Goal: Use online tool/utility: Use online tool/utility

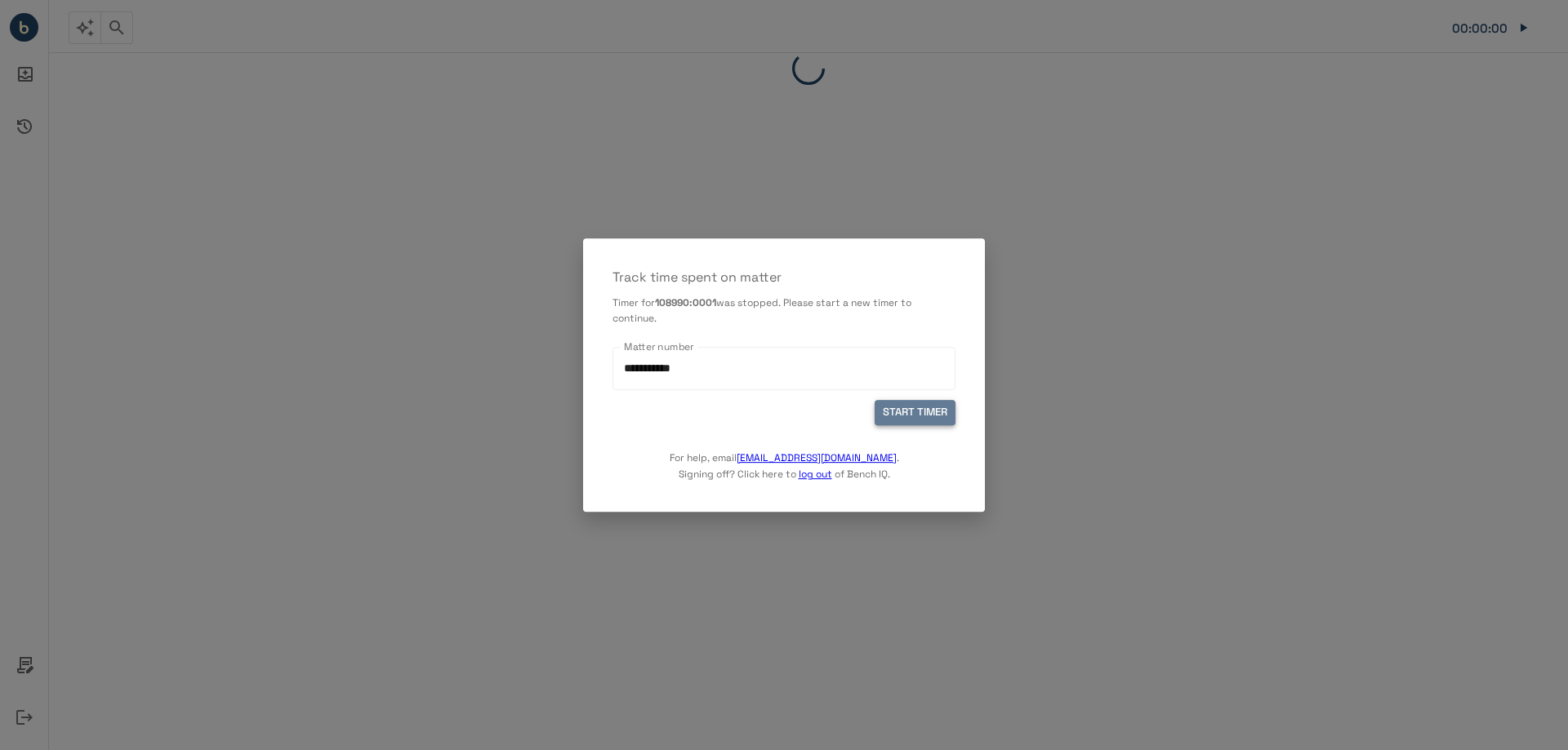
click at [907, 408] on button "START TIMER" at bounding box center [916, 413] width 81 height 25
click at [905, 410] on button "START TIMER" at bounding box center [916, 413] width 81 height 25
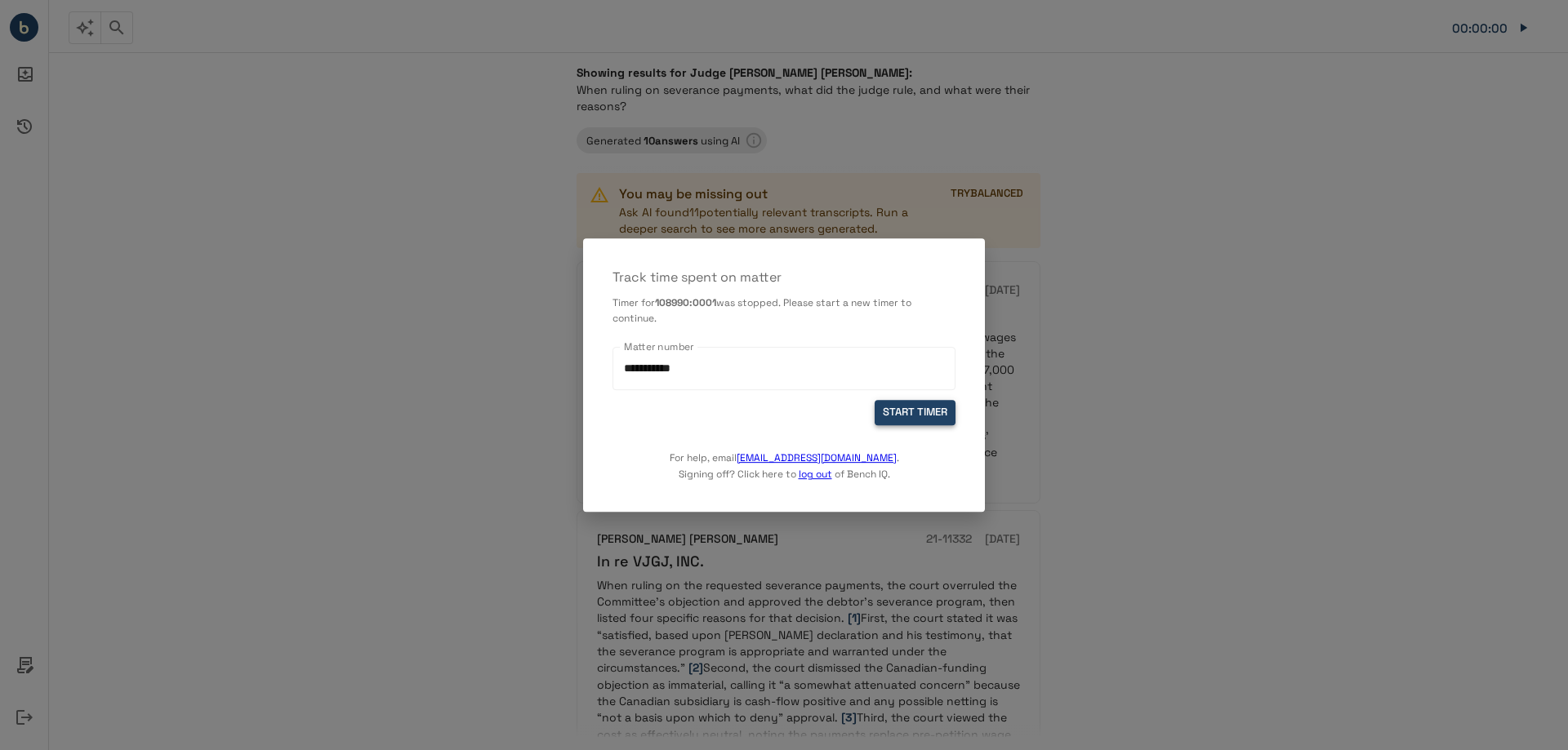
click at [891, 416] on button "START TIMER" at bounding box center [916, 413] width 81 height 25
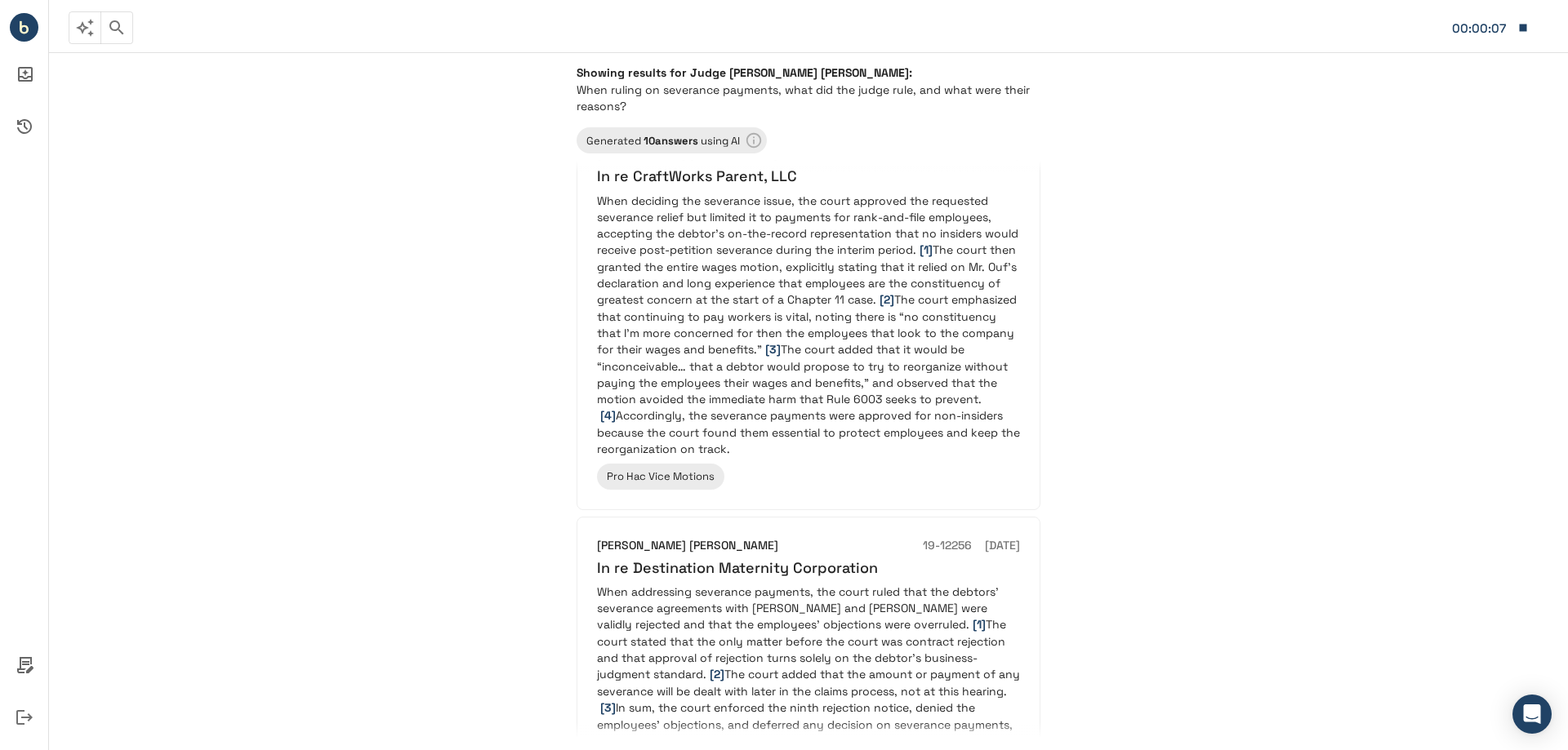
scroll to position [817, 0]
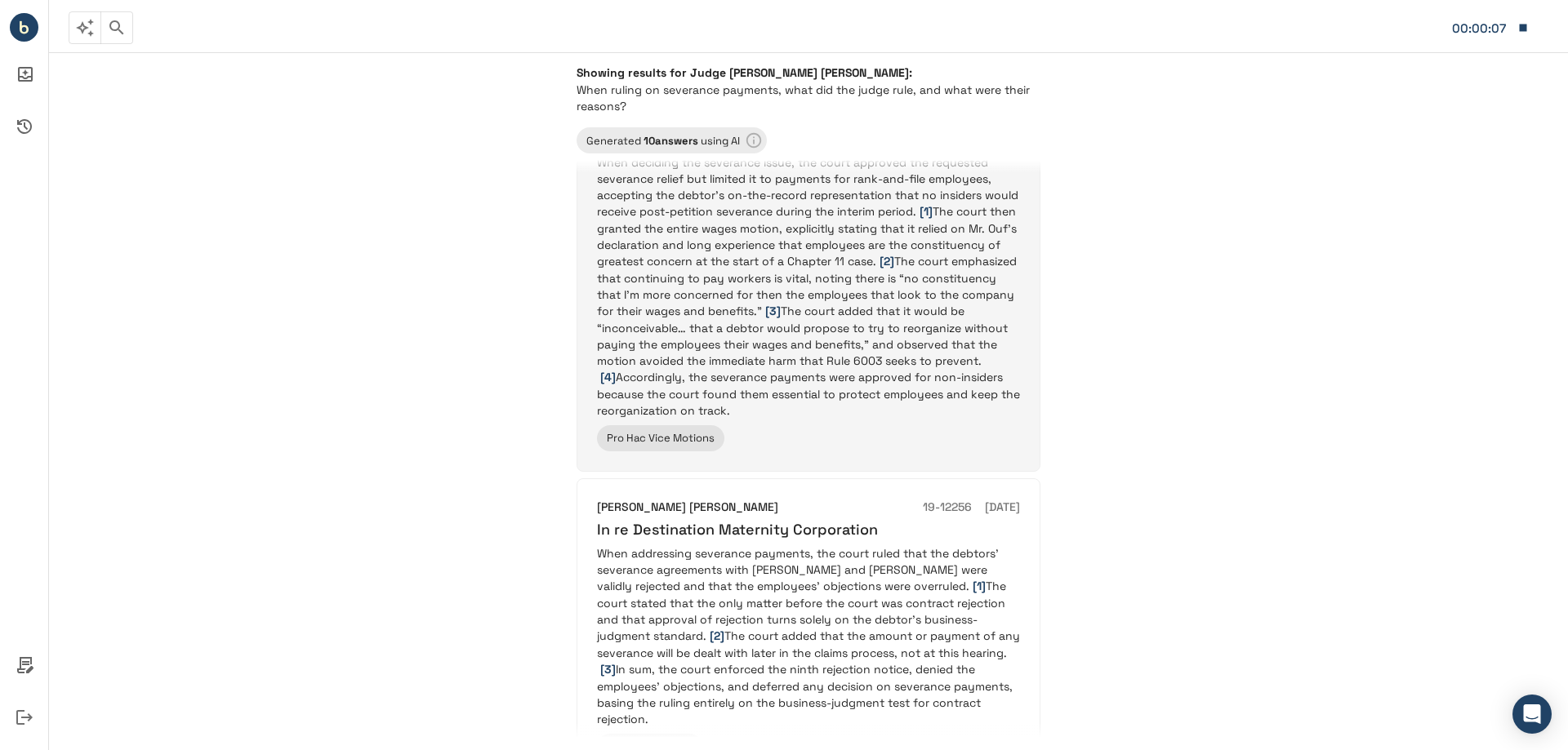
click at [831, 306] on p "When deciding the severance issue, the court approved the requested severance r…" at bounding box center [808, 285] width 423 height 264
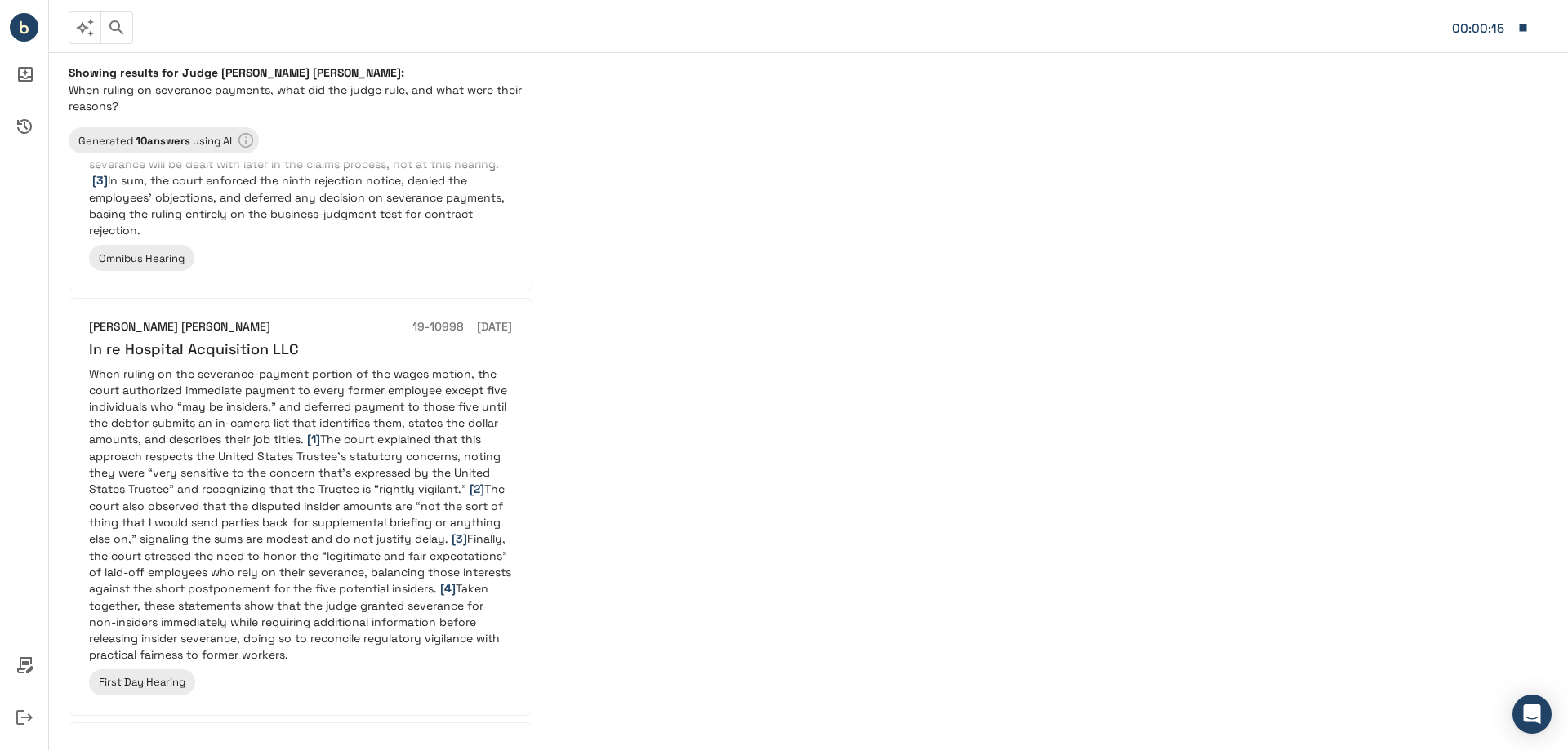
scroll to position [1306, 0]
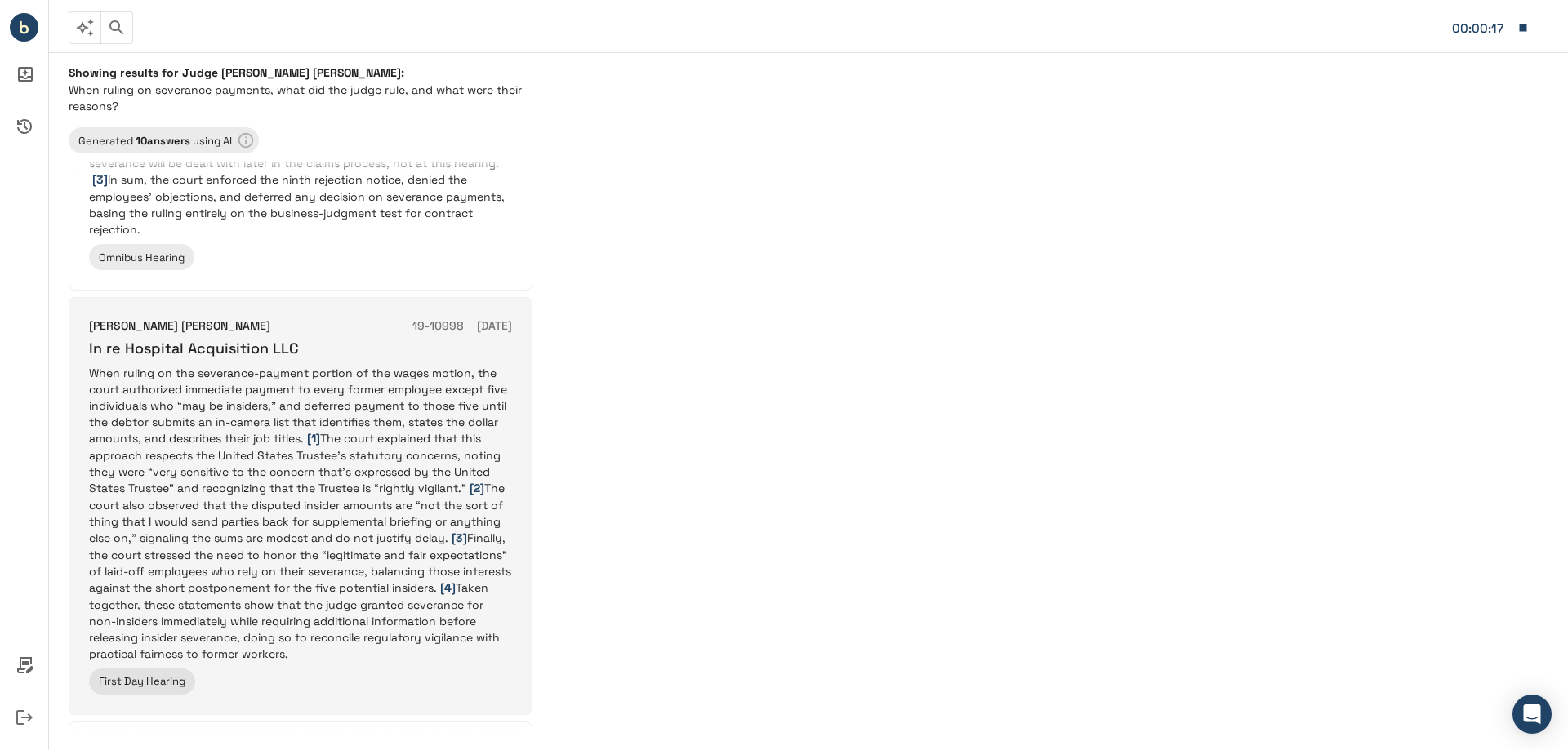
click at [444, 378] on p "When ruling on the severance-payment portion of the wages motion, the court aut…" at bounding box center [300, 513] width 423 height 297
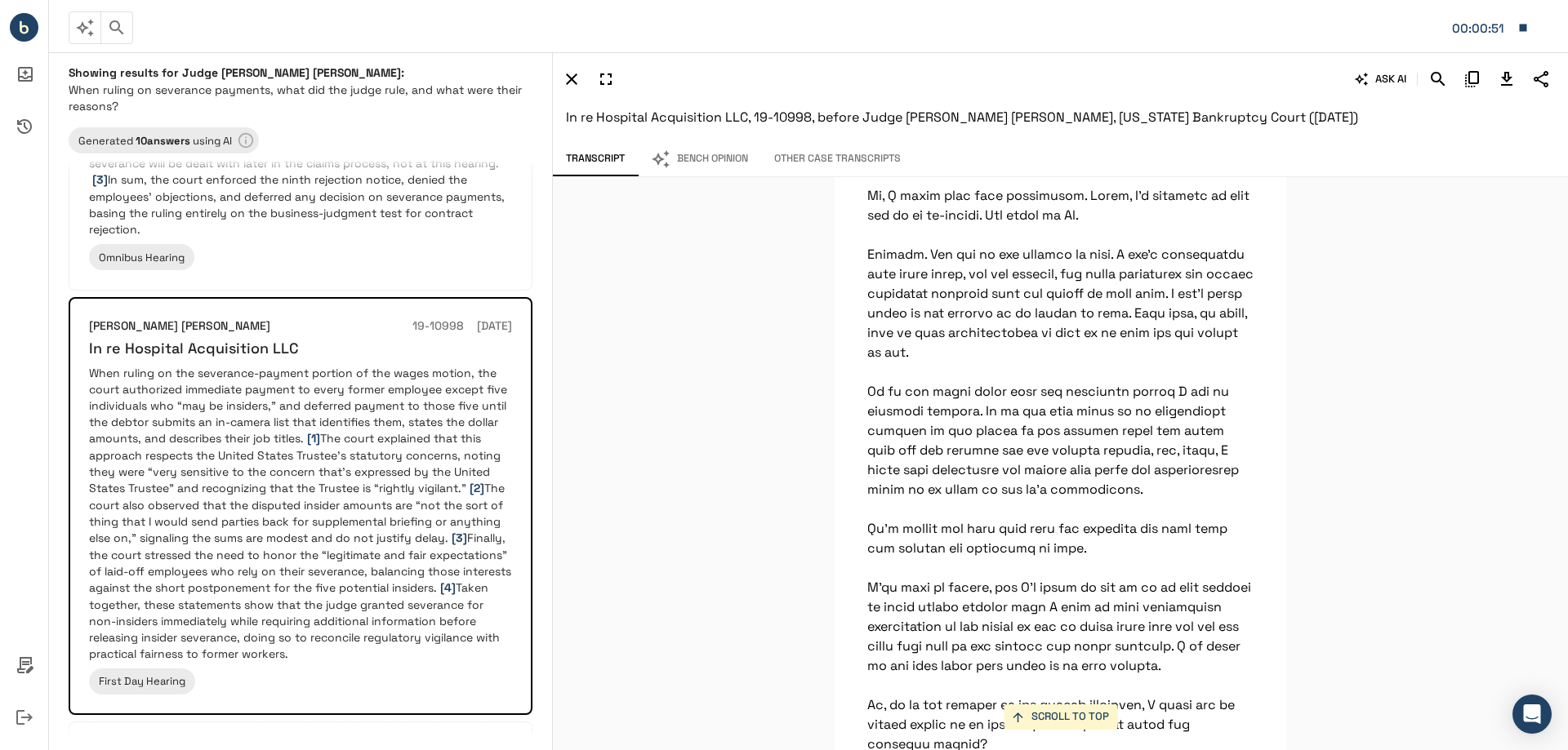
scroll to position [37716, 0]
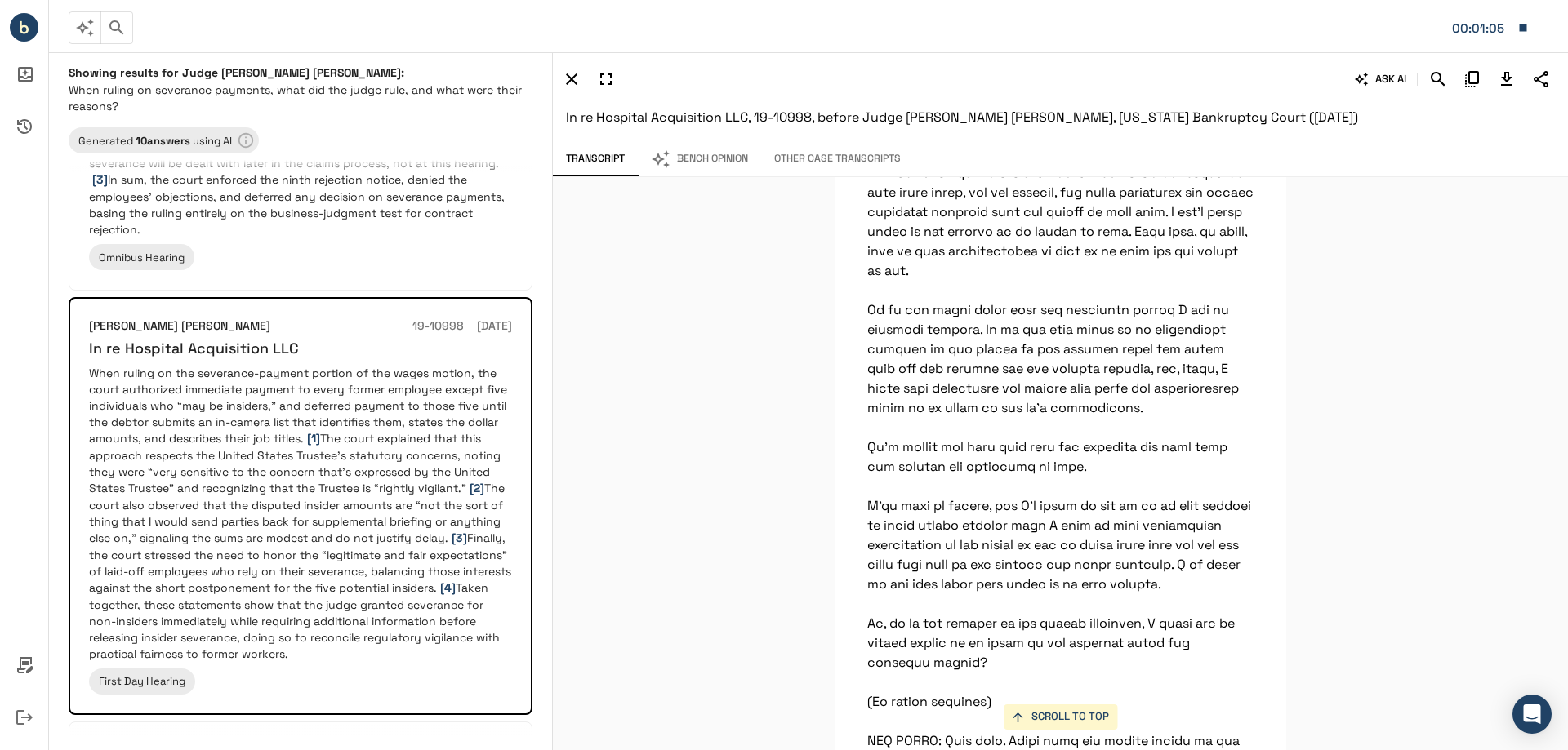
drag, startPoint x: 703, startPoint y: 378, endPoint x: 725, endPoint y: 372, distance: 22.8
click at [703, 378] on div "SCROLL TO TOP Here is what we’re going to do; I will authorize as to all but th…" at bounding box center [1060, 464] width 1015 height 573
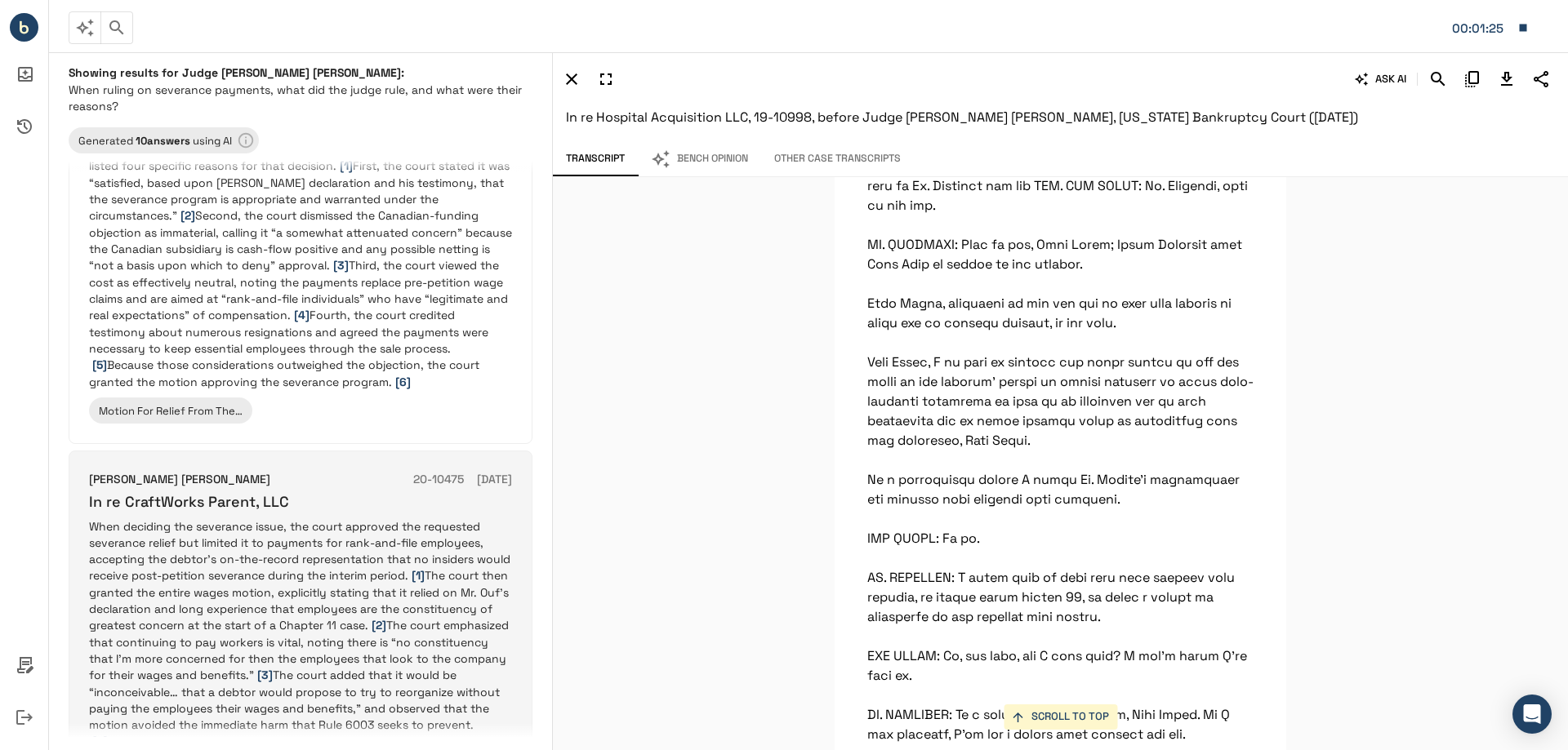
scroll to position [572, 0]
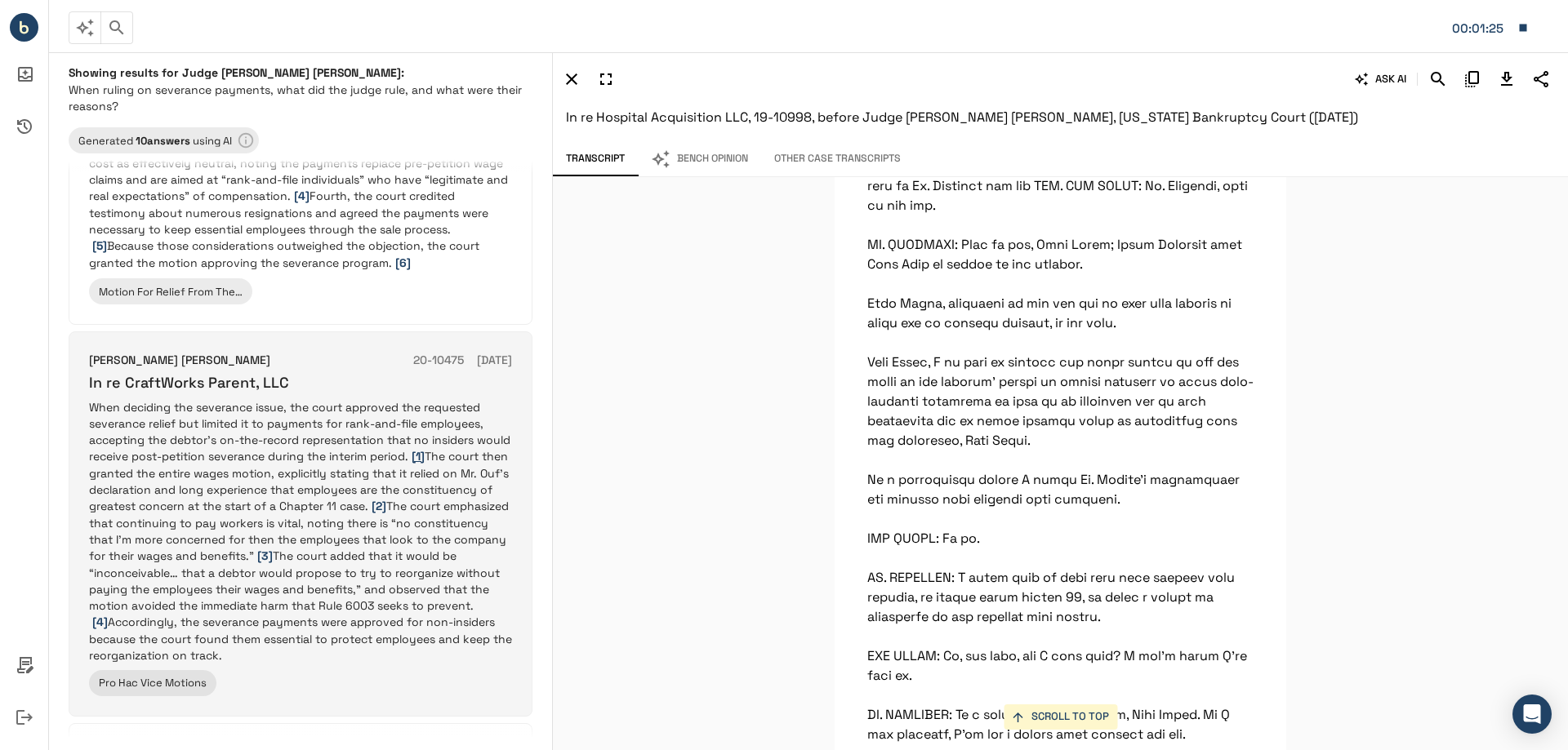
click at [424, 454] on span "[1]" at bounding box center [417, 456] width 13 height 15
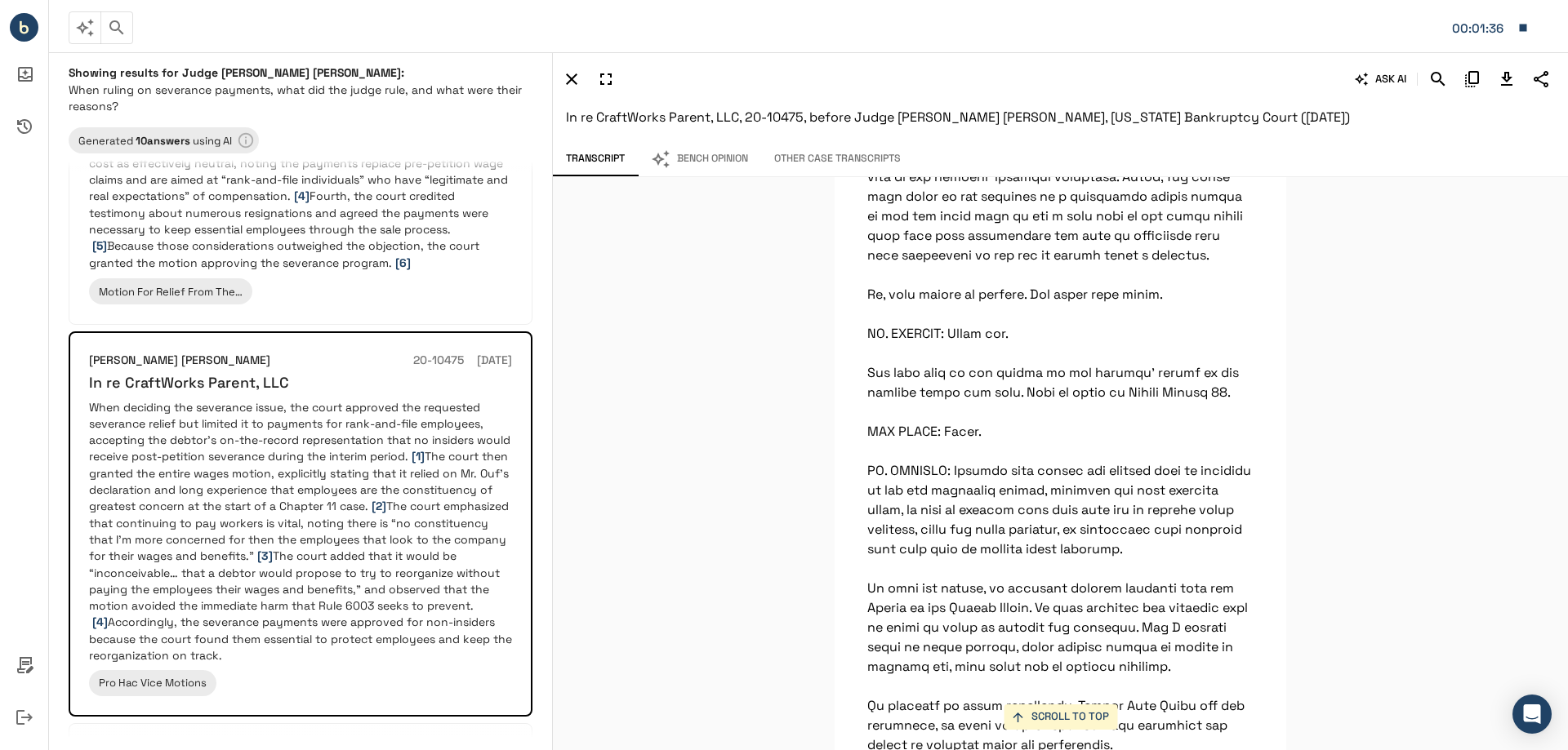
scroll to position [44789, 0]
click at [1525, 30] on icon "button" at bounding box center [1523, 27] width 8 height 8
